Goal: Transaction & Acquisition: Download file/media

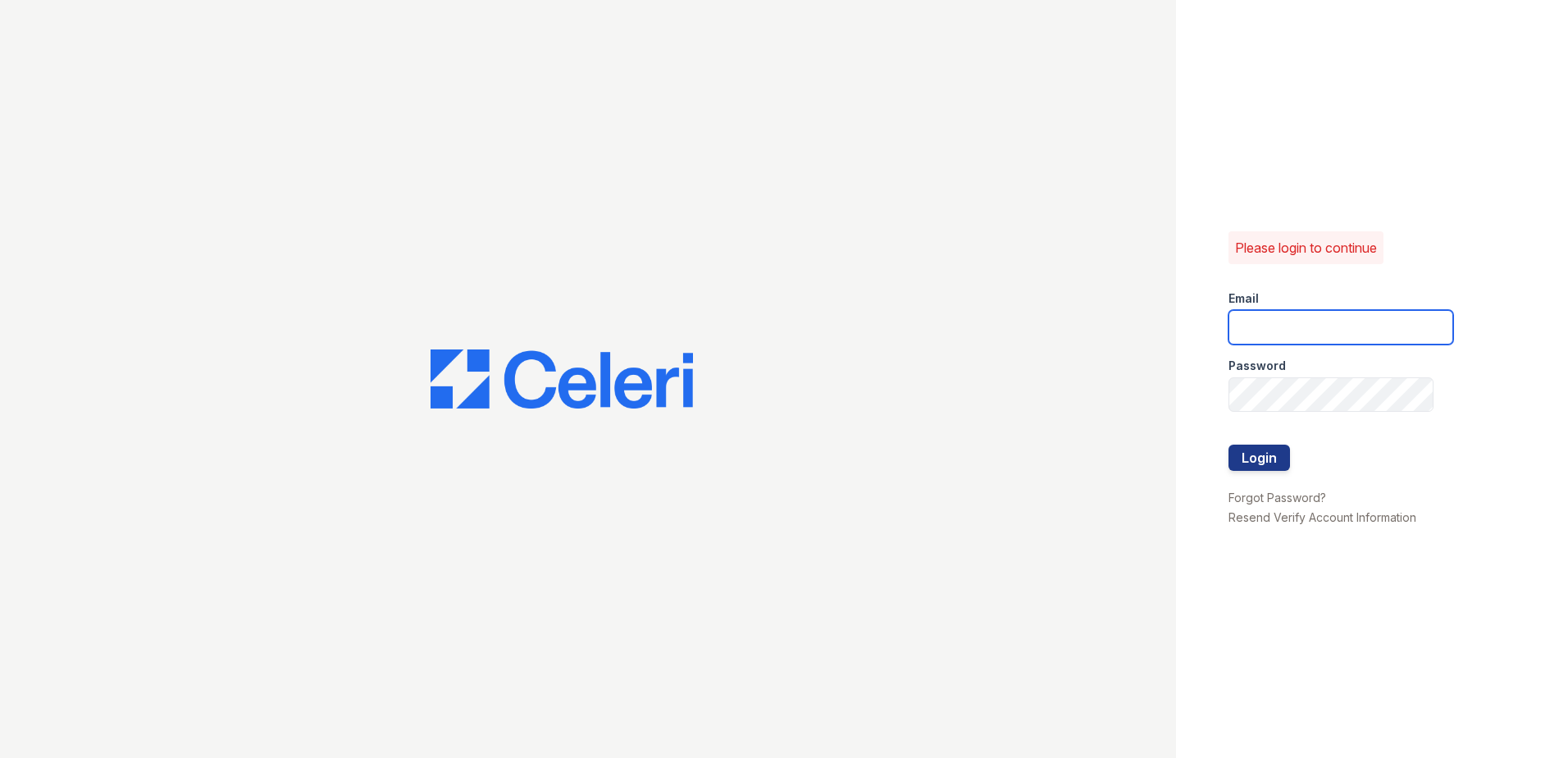
type input "[EMAIL_ADDRESS][DOMAIN_NAME]"
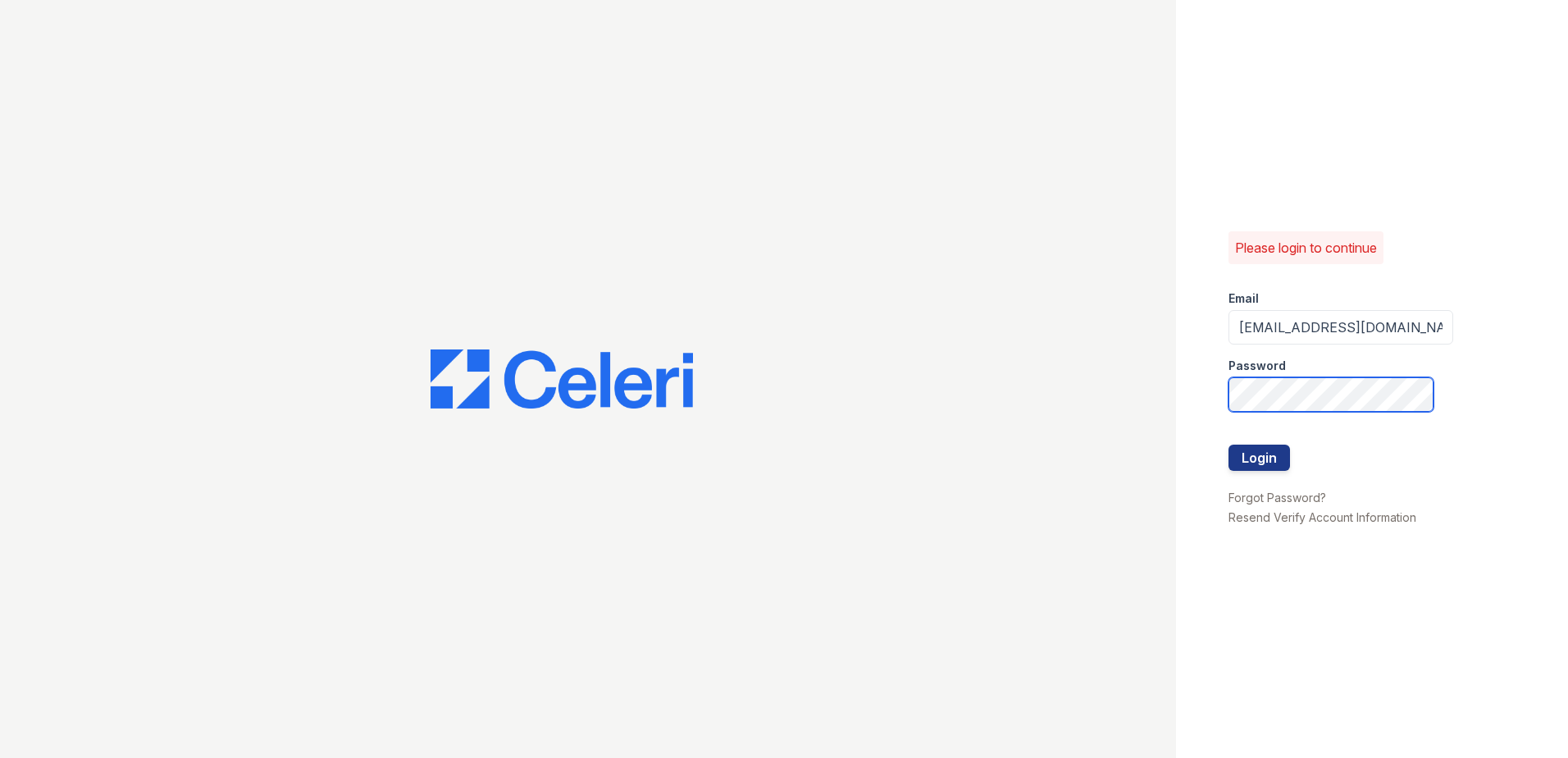
click at [1204, 385] on div "Please login to continue Email ademary@trinity-pm.com Password Login Forgot Pas…" at bounding box center [1371, 379] width 392 height 758
click at [1213, 385] on div "Please login to continue Email ademary@trinity-pm.com Password Login Forgot Pas…" at bounding box center [1371, 379] width 392 height 758
click at [1242, 456] on button "Login" at bounding box center [1259, 458] width 61 height 26
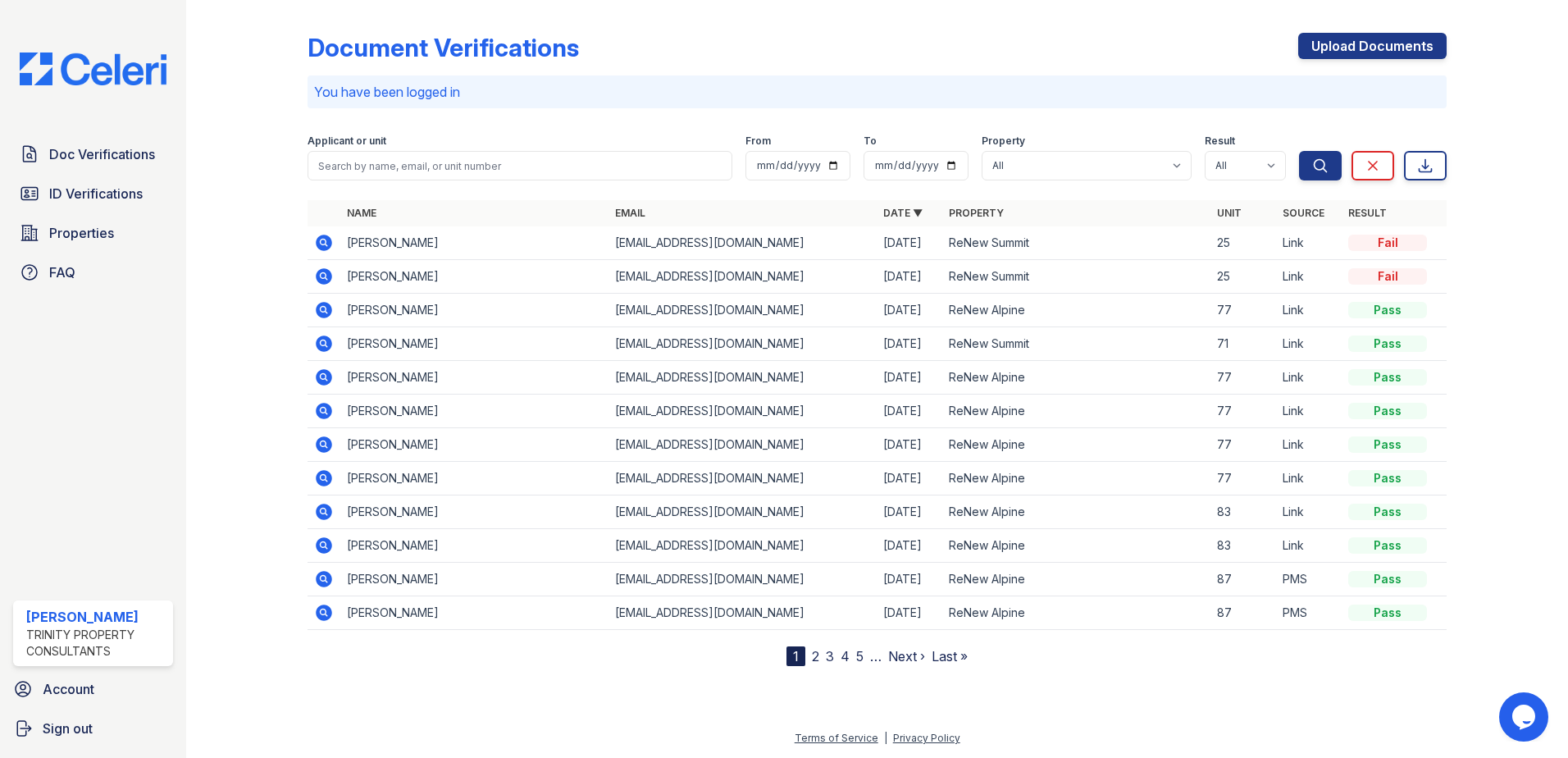
click at [318, 275] on icon at bounding box center [323, 276] width 16 height 16
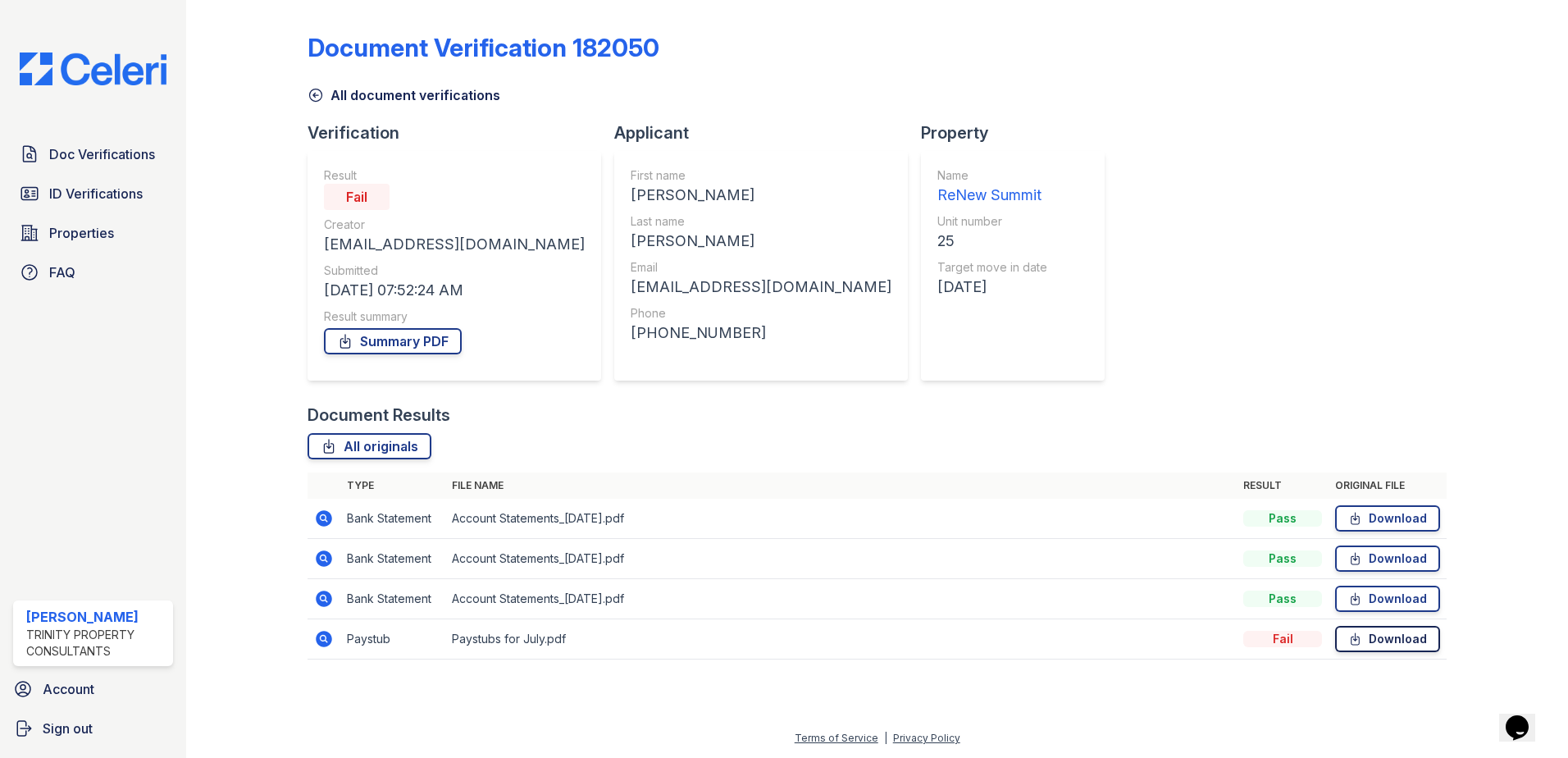
click at [1399, 641] on link "Download" at bounding box center [1387, 639] width 105 height 26
click at [1377, 604] on link "Download" at bounding box center [1387, 598] width 105 height 26
click at [1366, 554] on link "Download" at bounding box center [1387, 558] width 105 height 26
click at [1390, 512] on link "Download" at bounding box center [1387, 518] width 105 height 26
click at [134, 151] on span "Doc Verifications" at bounding box center [102, 154] width 105 height 20
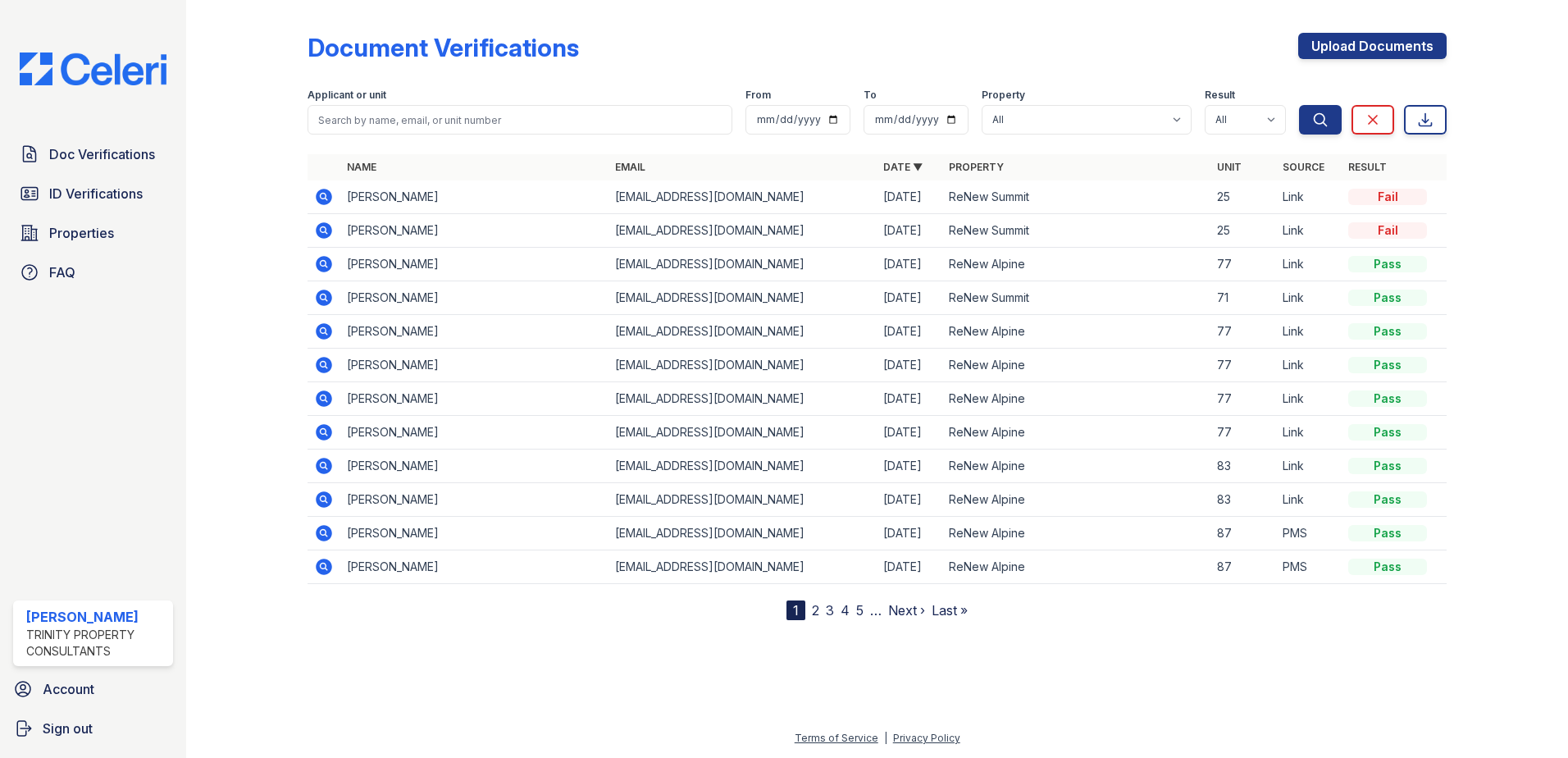
click at [320, 197] on icon at bounding box center [323, 197] width 16 height 16
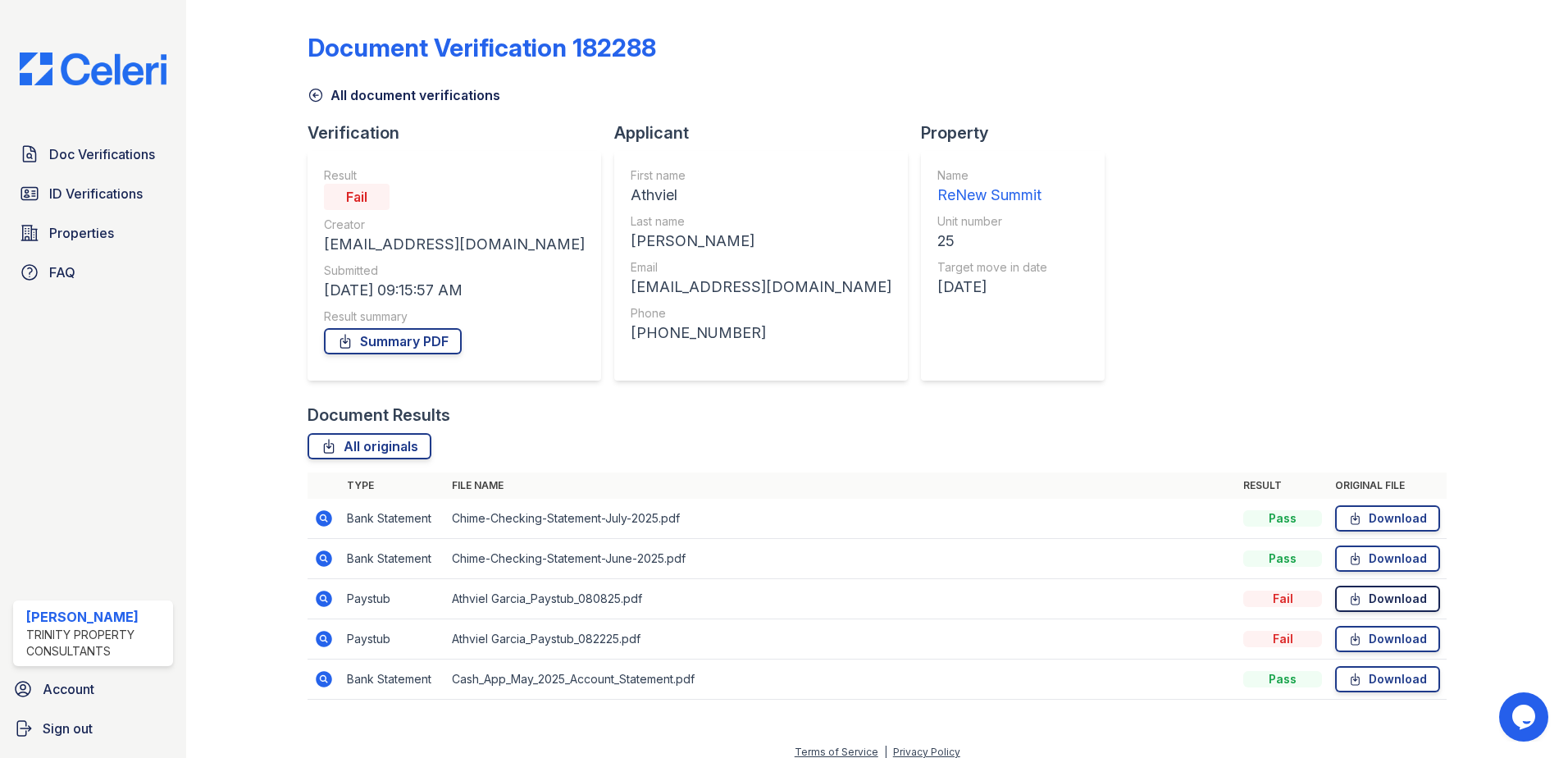
click at [1404, 601] on link "Download" at bounding box center [1387, 598] width 105 height 26
click at [1361, 522] on link "Download" at bounding box center [1387, 518] width 105 height 26
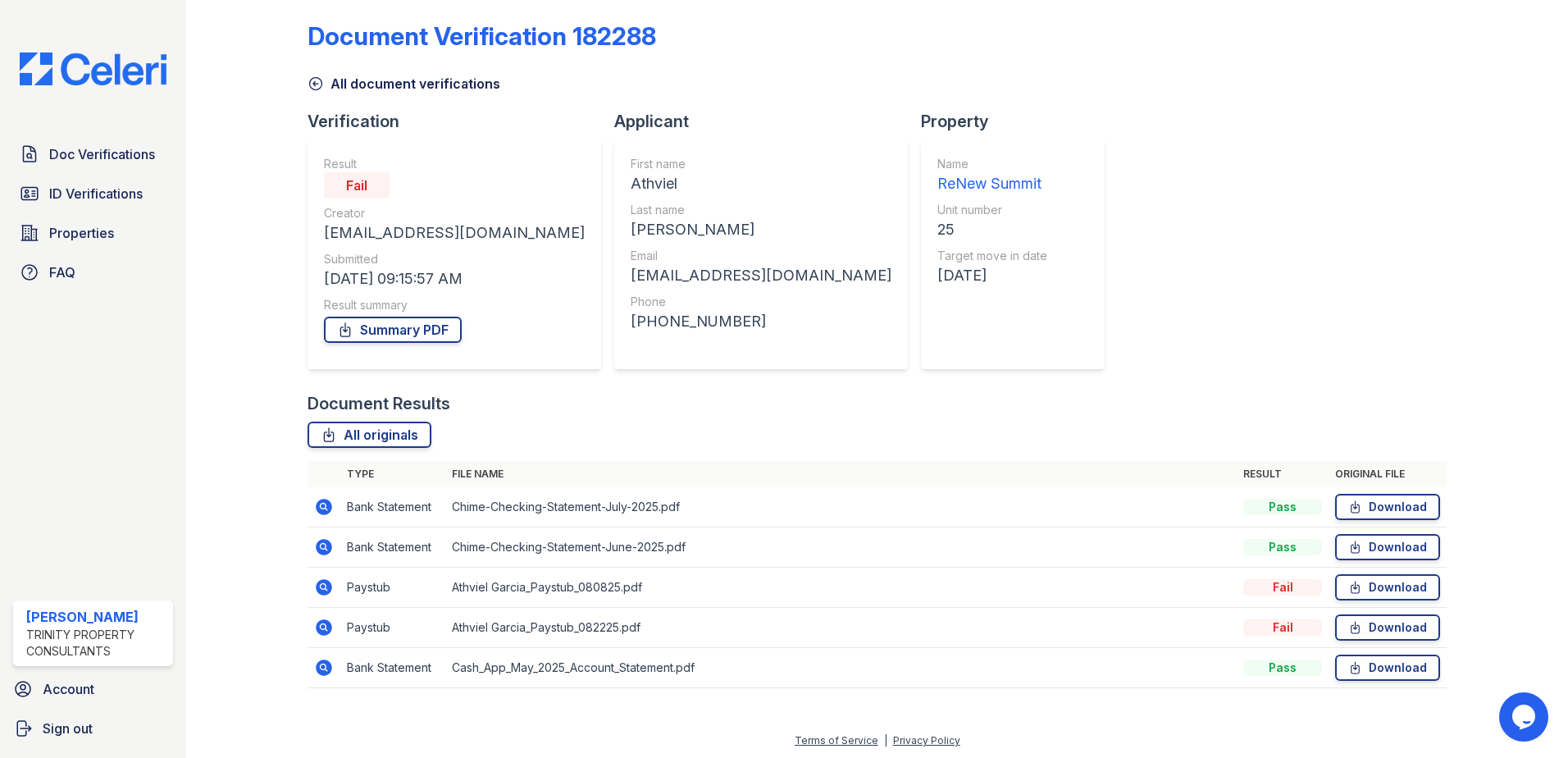
scroll to position [14, 0]
click at [1381, 583] on link "Download" at bounding box center [1387, 584] width 105 height 26
drag, startPoint x: 1073, startPoint y: 78, endPoint x: 1120, endPoint y: 169, distance: 102.4
click at [1073, 78] on div "All document verifications" at bounding box center [877, 76] width 1139 height 30
click at [1360, 628] on link "Download" at bounding box center [1387, 624] width 105 height 26
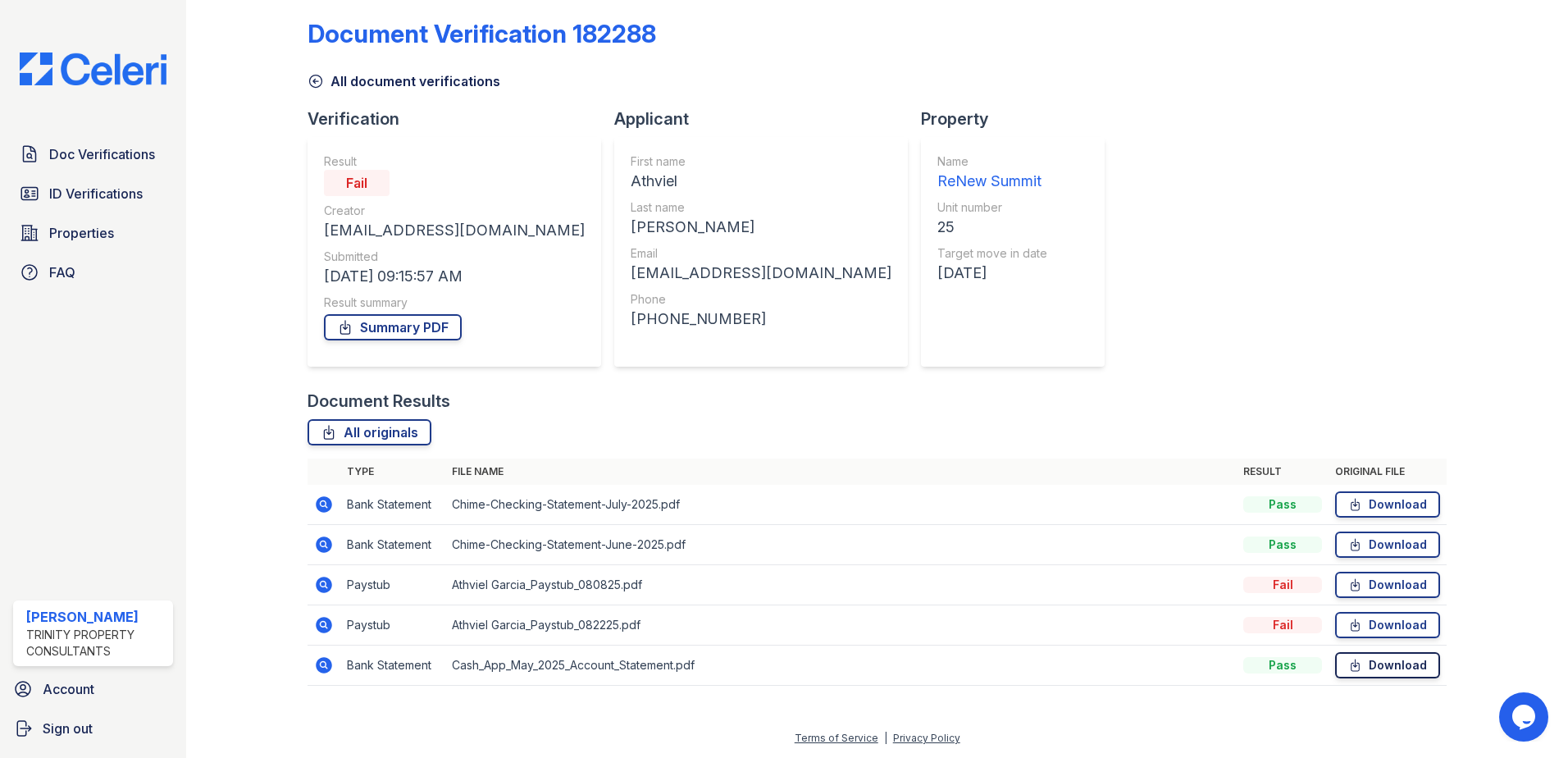
click at [1370, 661] on link "Download" at bounding box center [1387, 664] width 105 height 26
click at [1012, 314] on div "Document Verification 182288 All document verifications Verification Result Fai…" at bounding box center [877, 347] width 1139 height 710
drag, startPoint x: 1245, startPoint y: 270, endPoint x: 853, endPoint y: 44, distance: 452.5
click at [1235, 262] on div "Document Verification 182288 All document verifications Verification Result Fai…" at bounding box center [877, 347] width 1139 height 710
